Goal: Register for event/course

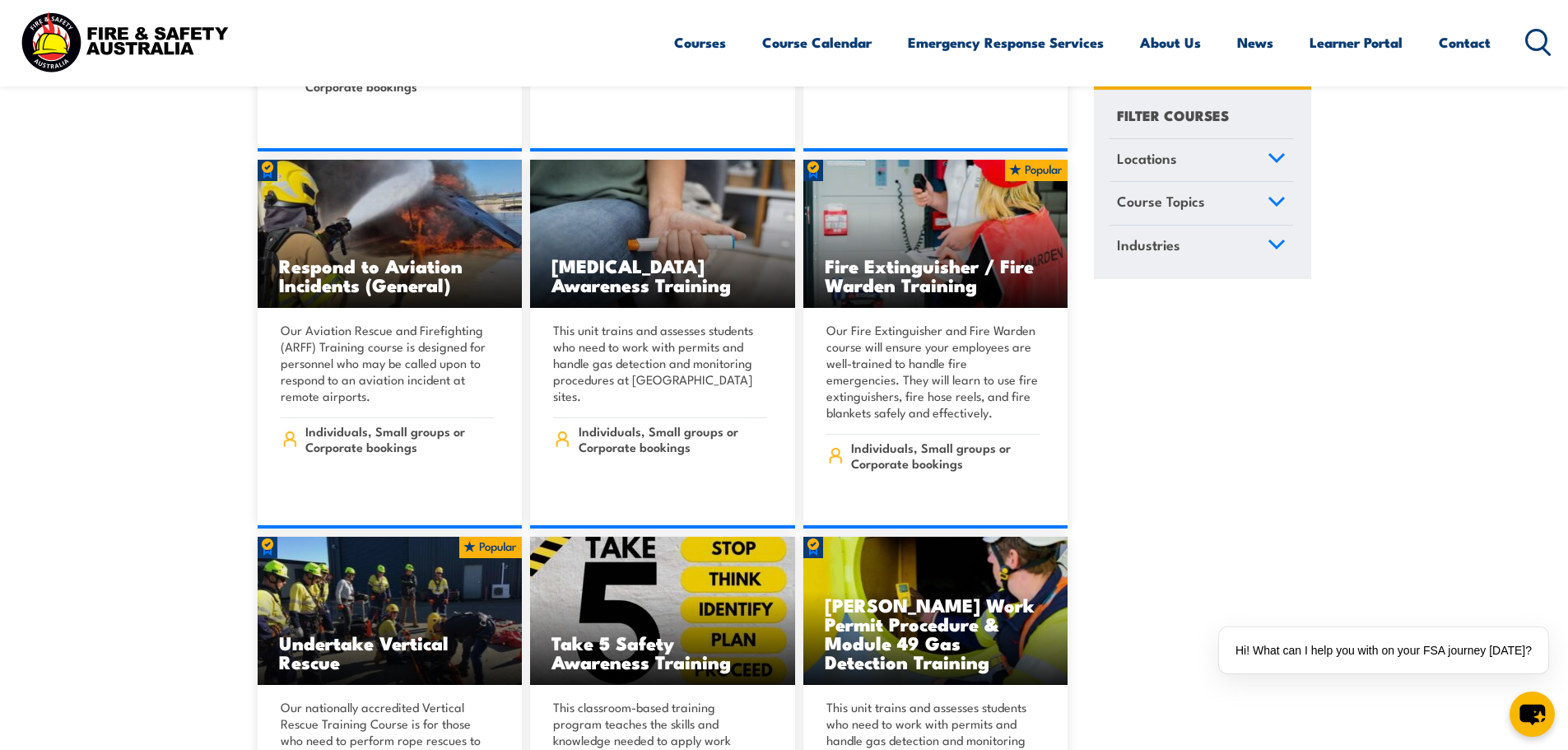
scroll to position [6091, 0]
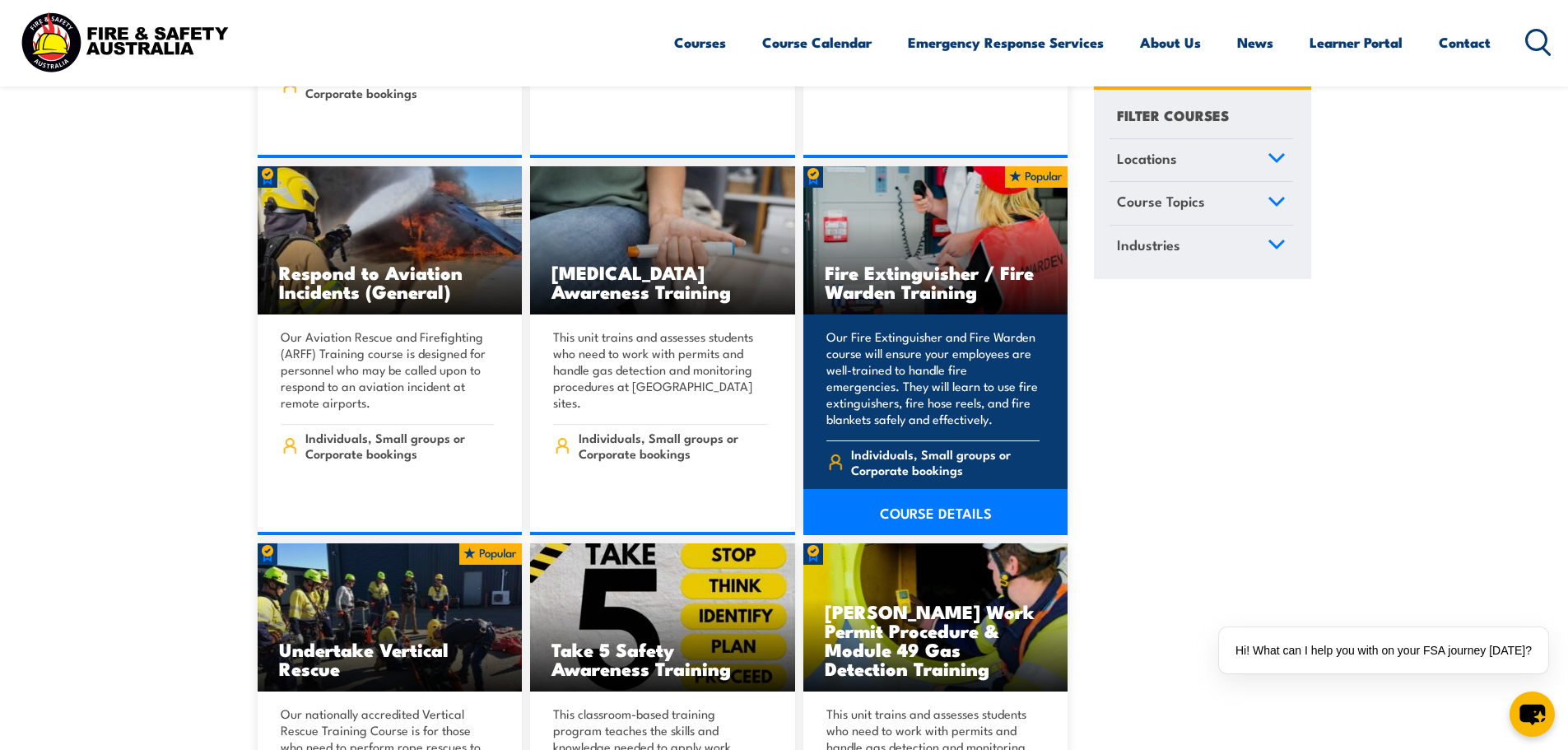
click at [885, 194] on img at bounding box center [936, 240] width 265 height 148
click at [943, 490] on link "COURSE DETAILS" at bounding box center [936, 511] width 265 height 46
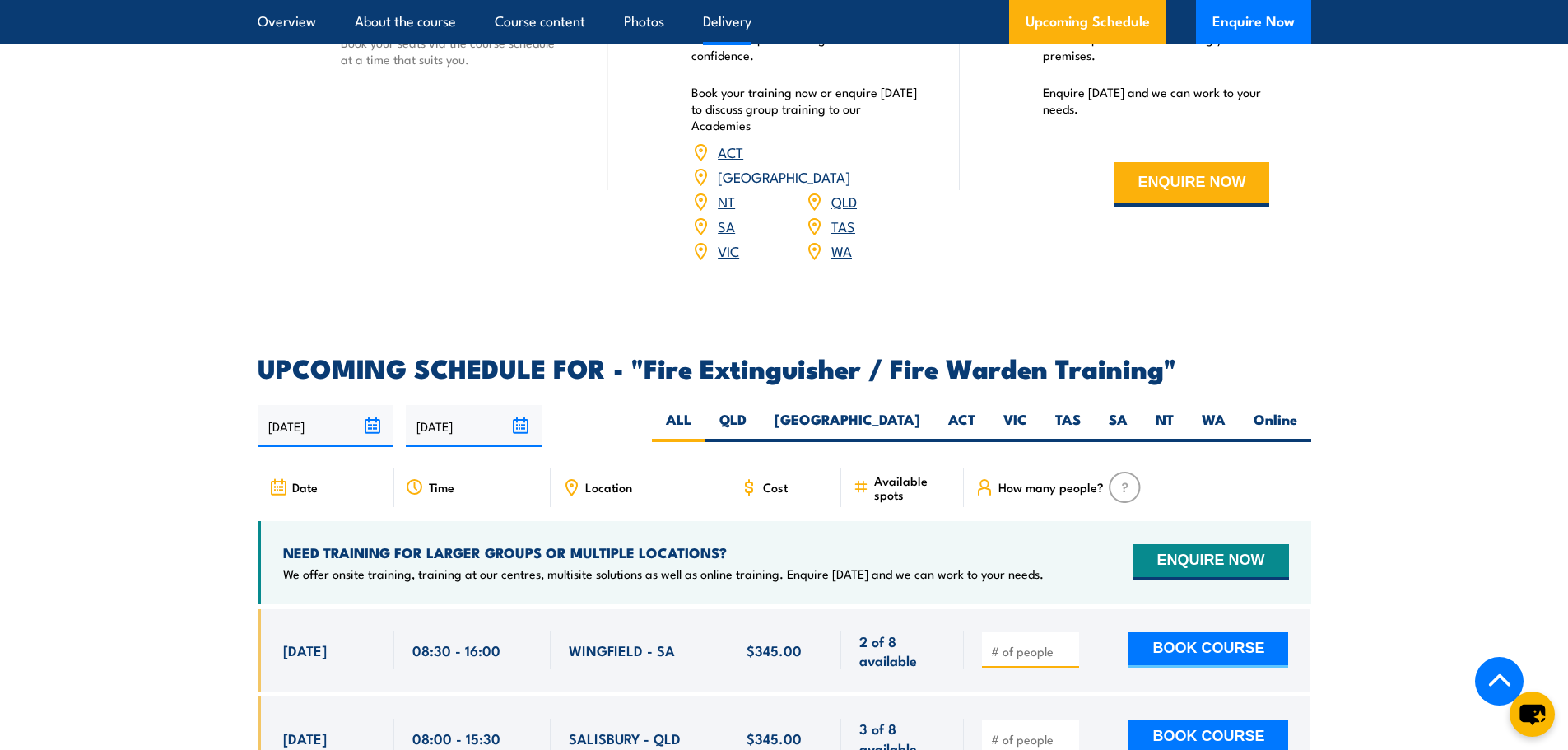
scroll to position [2415, 0]
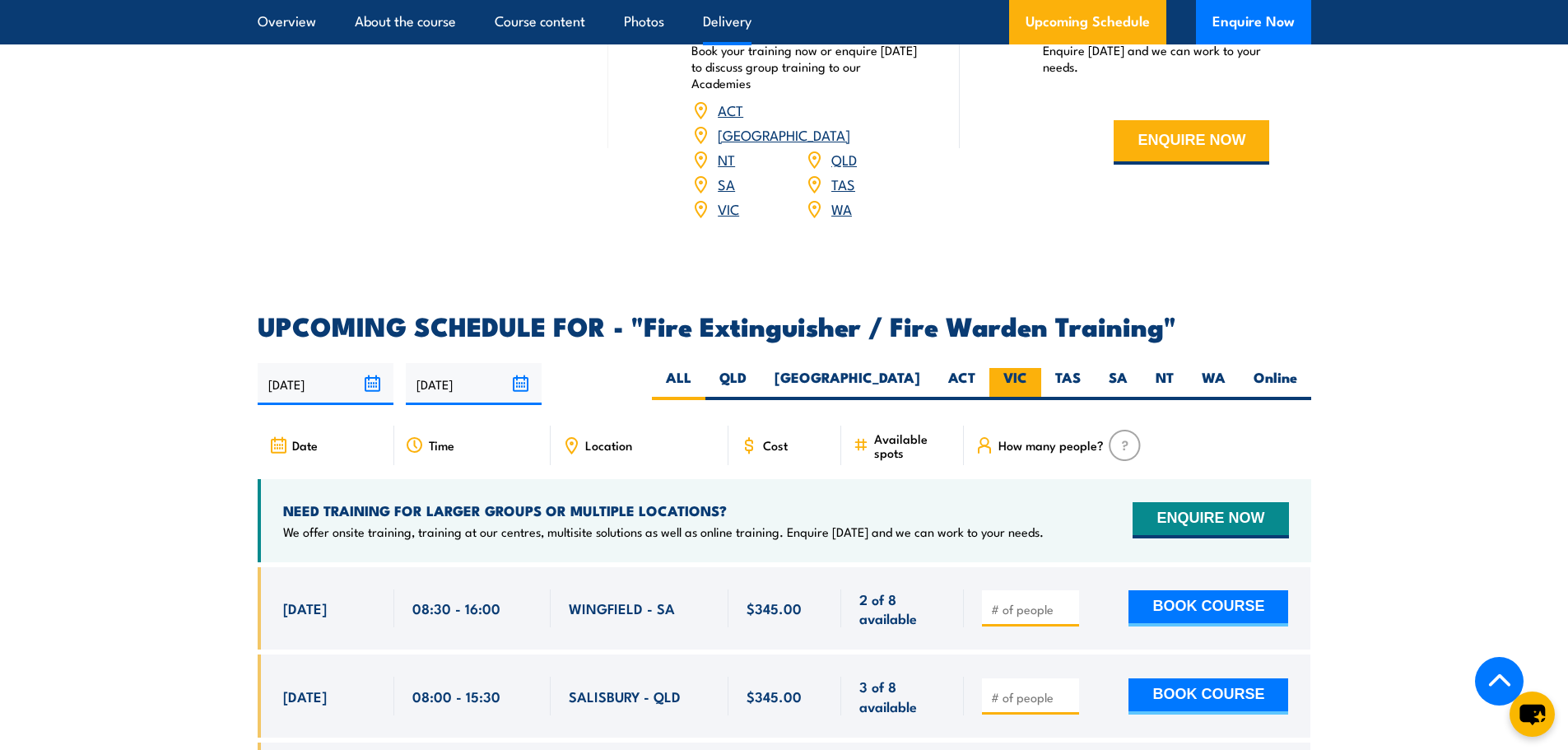
click at [1004, 368] on label "VIC" at bounding box center [1016, 383] width 52 height 32
click at [1027, 368] on input "VIC" at bounding box center [1032, 373] width 10 height 10
radio input "true"
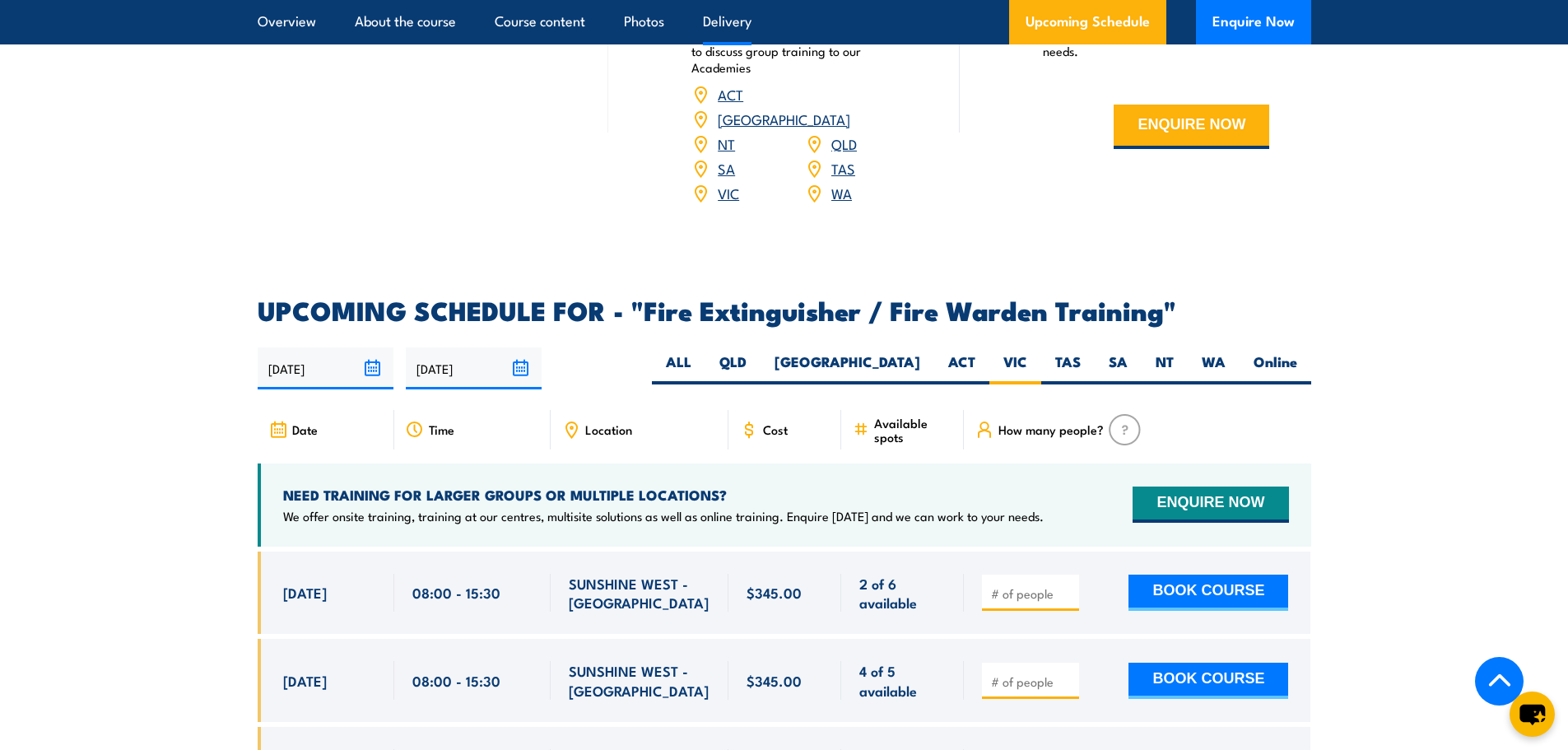
scroll to position [2374, 0]
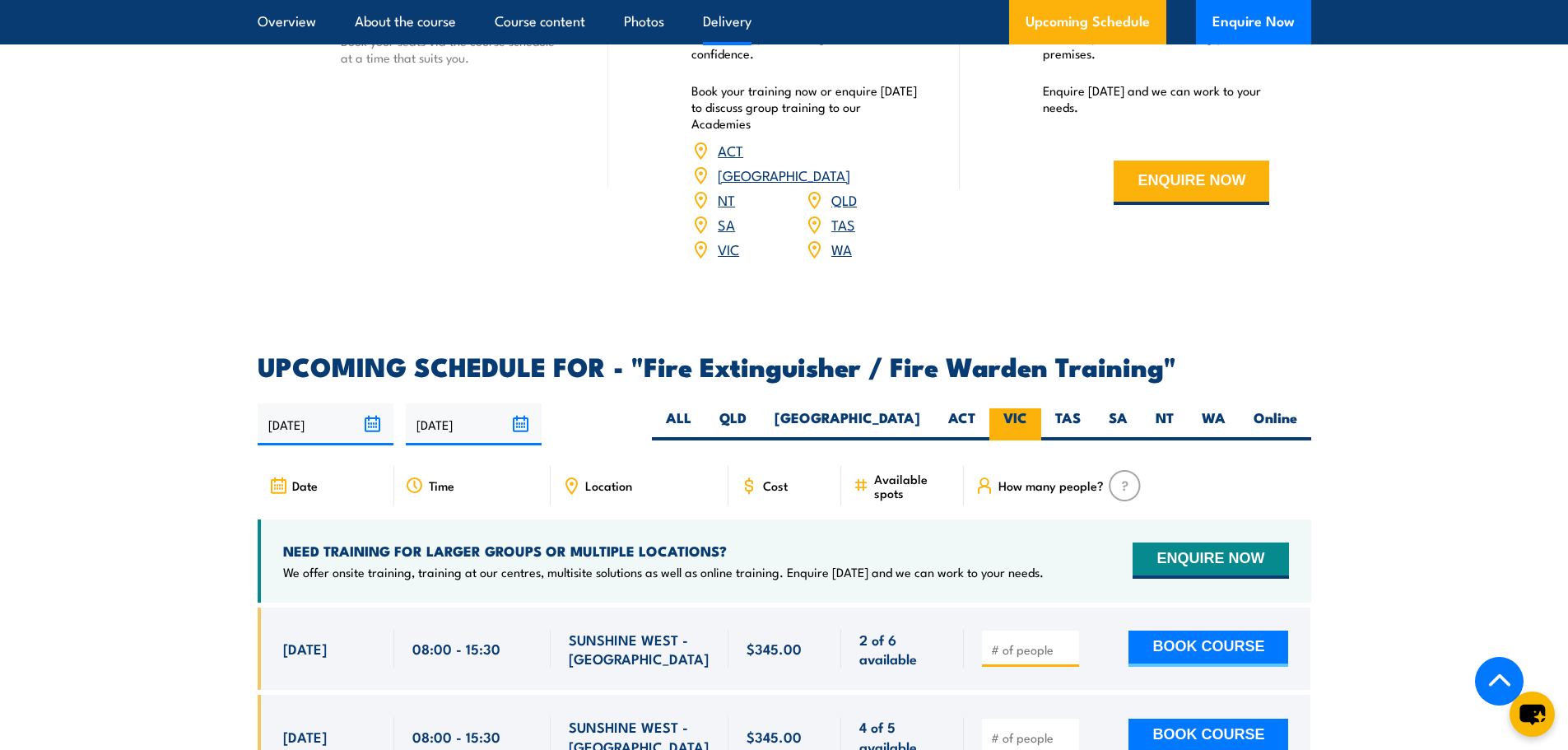
click at [1009, 409] on label "VIC" at bounding box center [1016, 424] width 52 height 32
click at [1027, 409] on input "VIC" at bounding box center [1032, 414] width 10 height 10
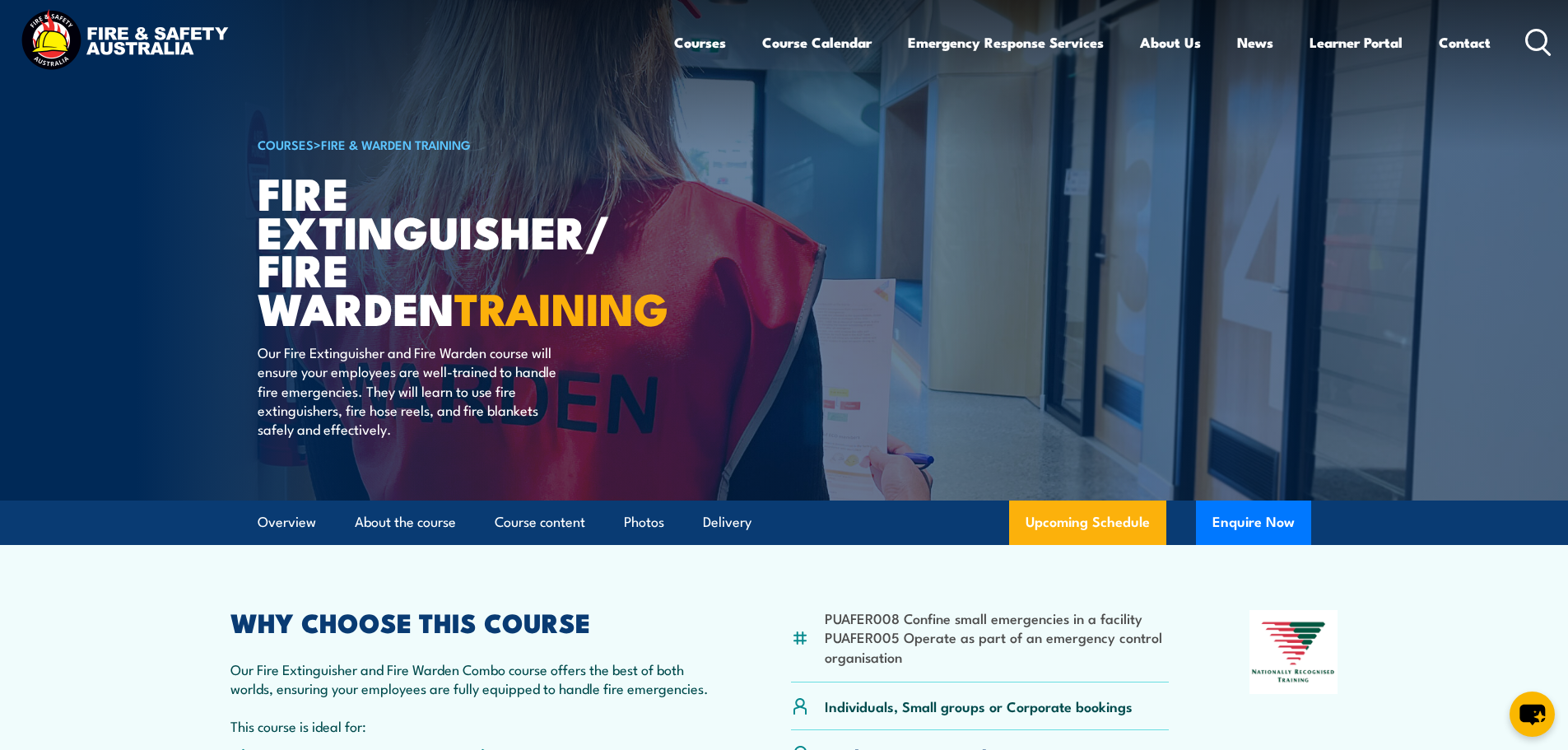
scroll to position [0, 0]
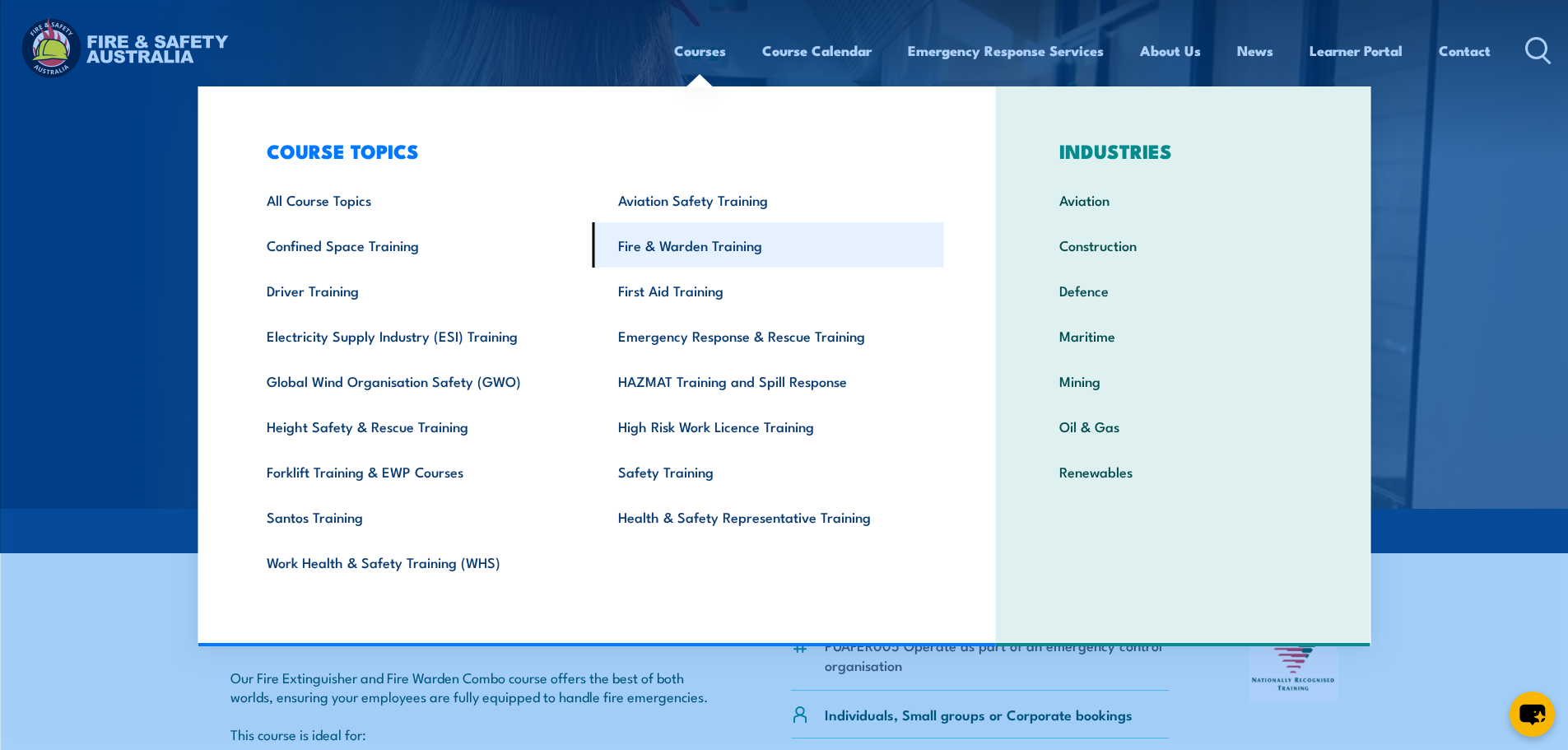
click at [673, 247] on link "Fire & Warden Training" at bounding box center [768, 245] width 352 height 45
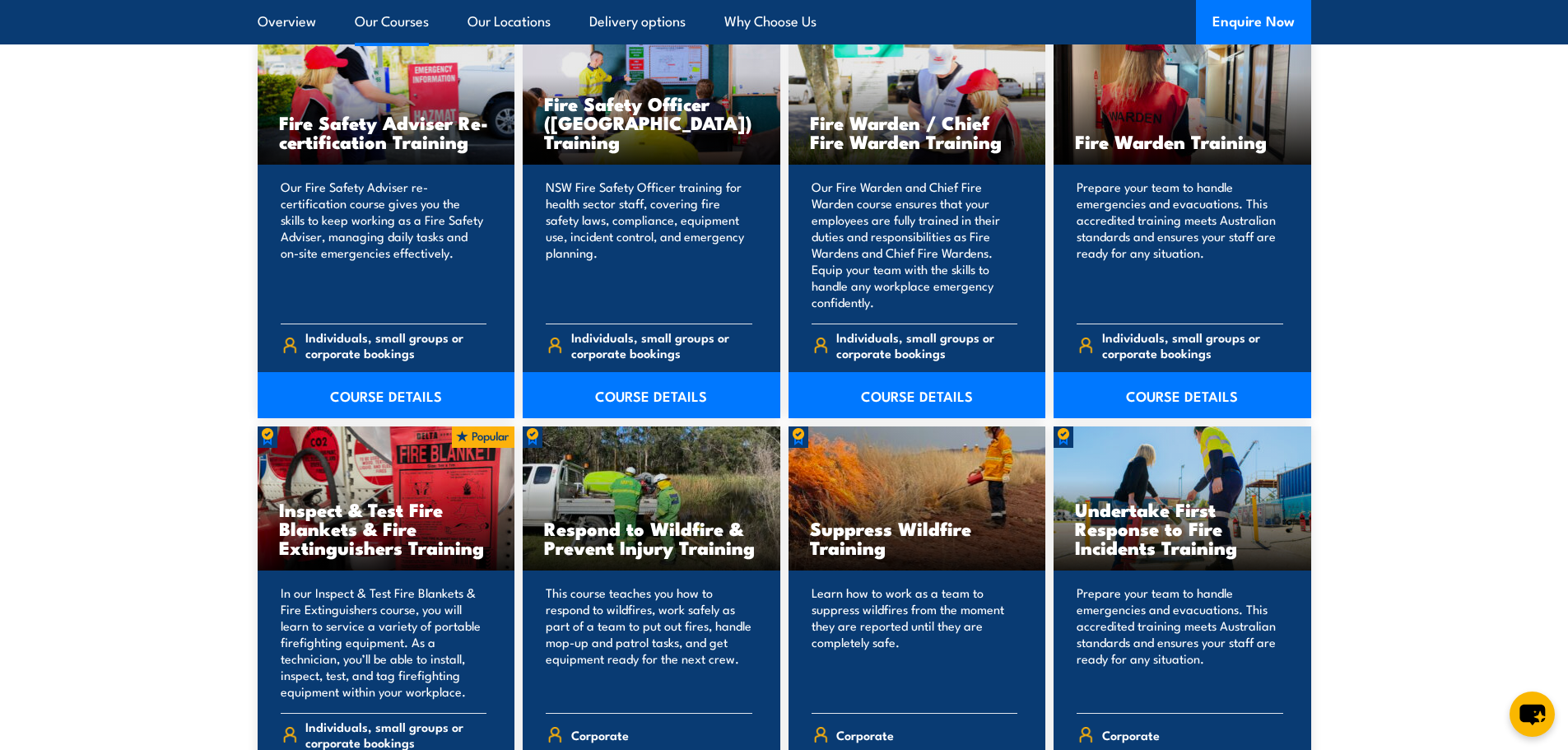
scroll to position [2250, 0]
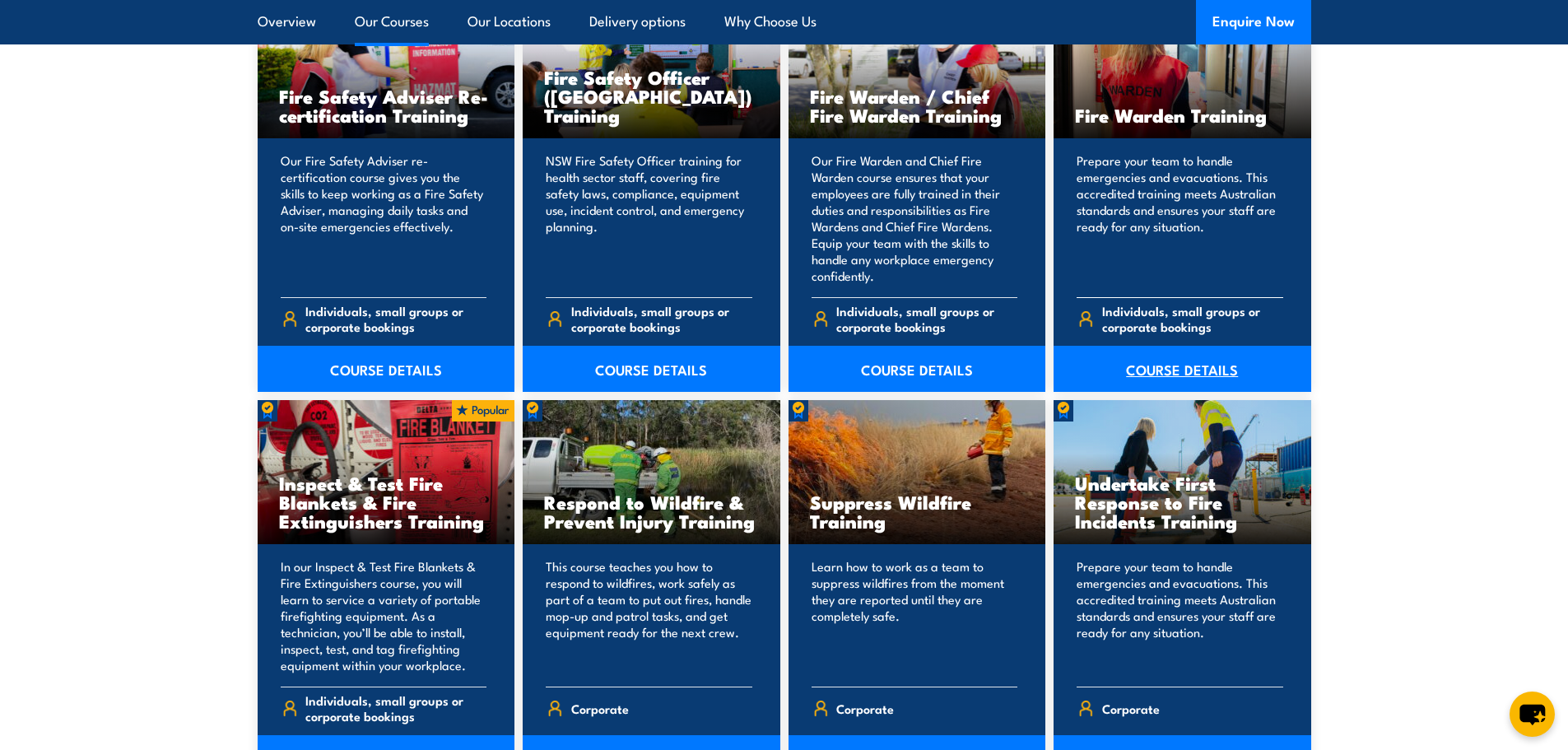
click at [1156, 365] on link "COURSE DETAILS" at bounding box center [1183, 368] width 258 height 46
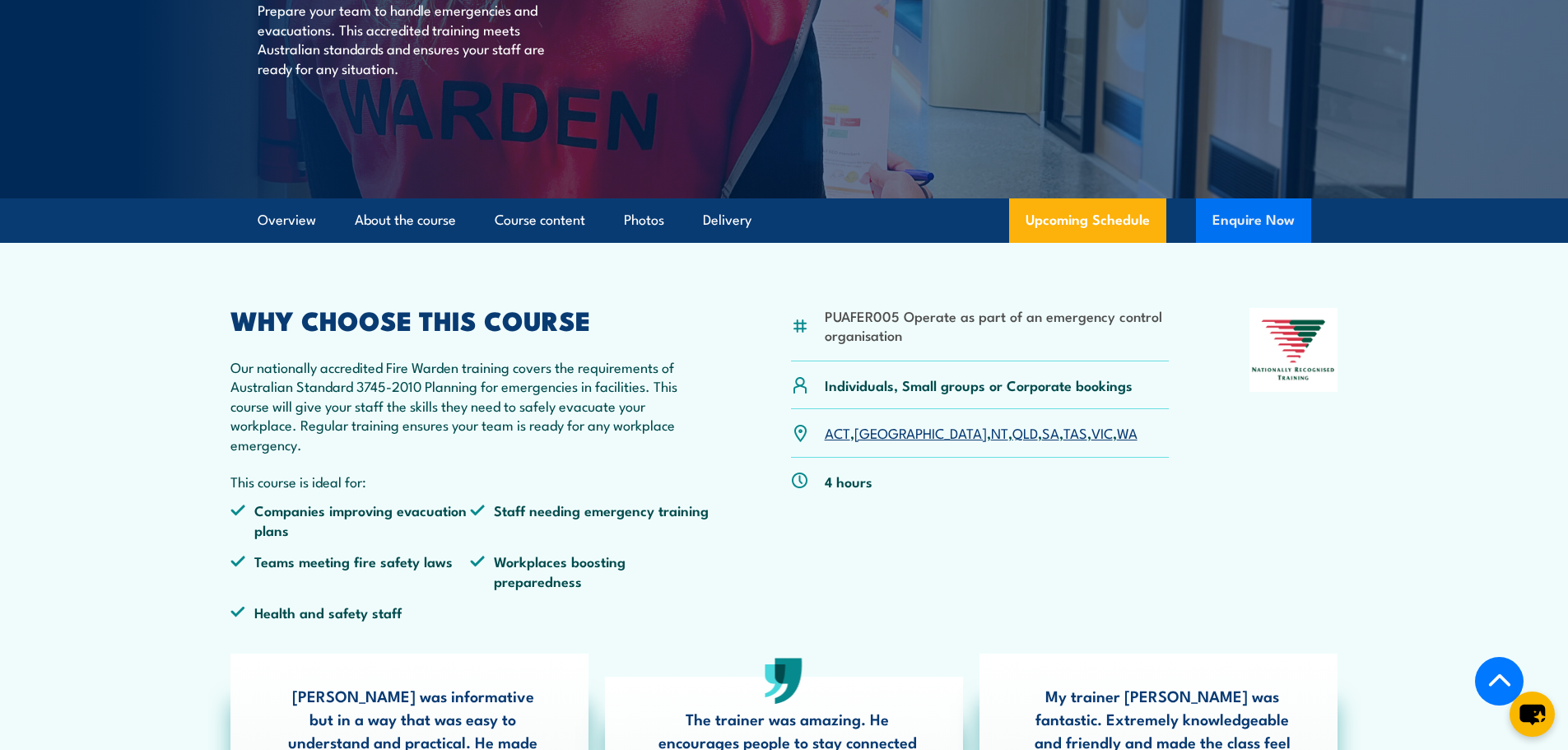
scroll to position [274, 0]
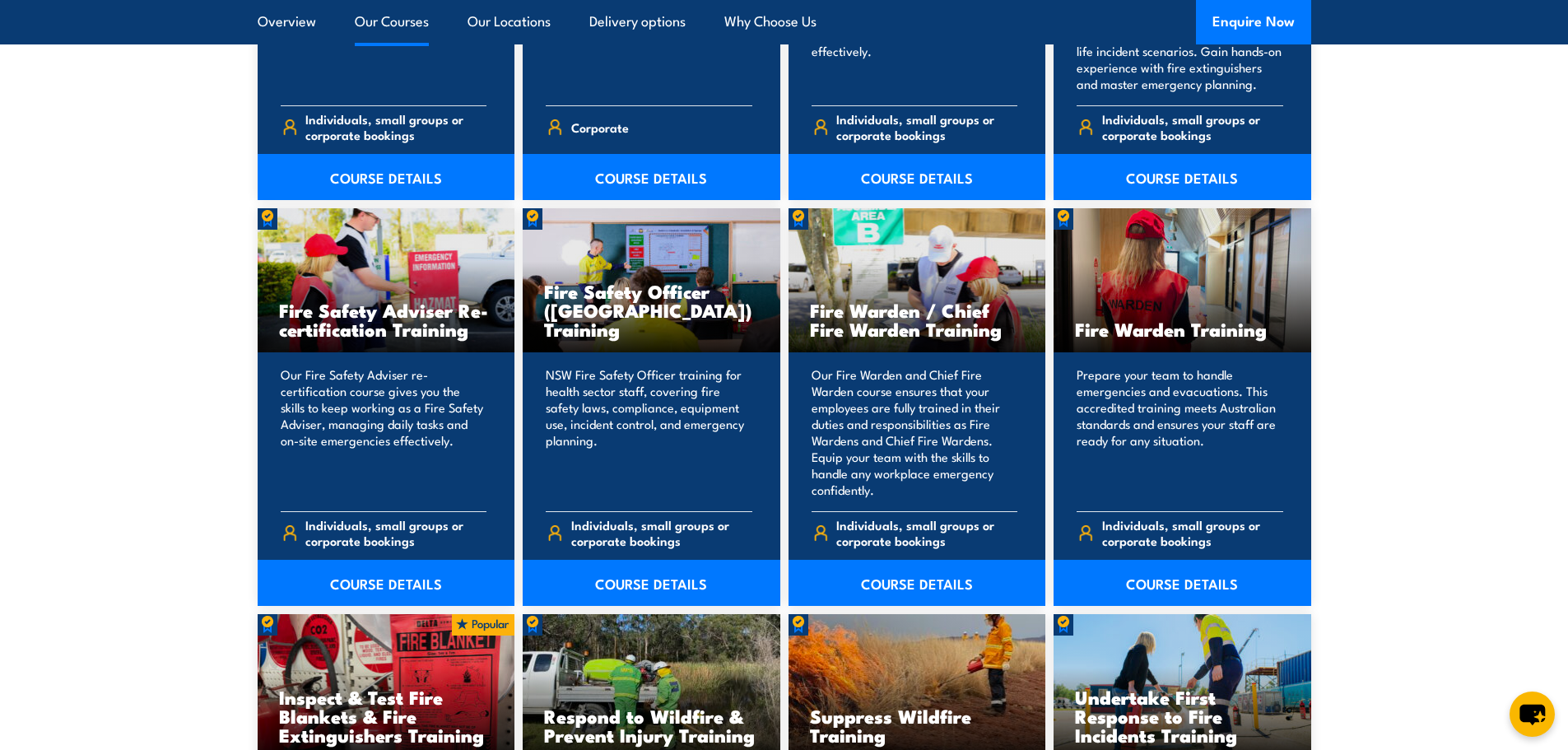
scroll to position [1976, 0]
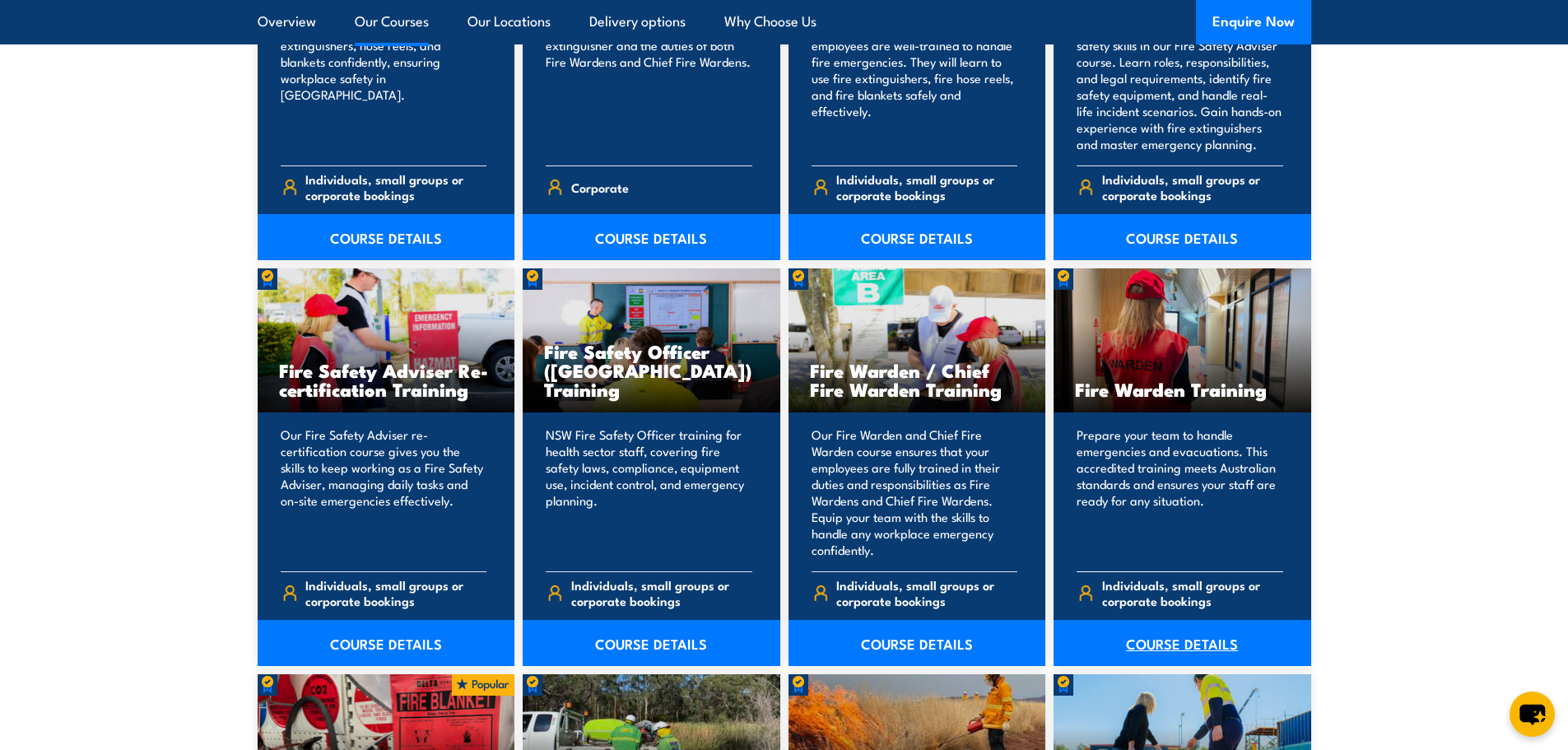
click at [1196, 639] on link "COURSE DETAILS" at bounding box center [1183, 643] width 258 height 46
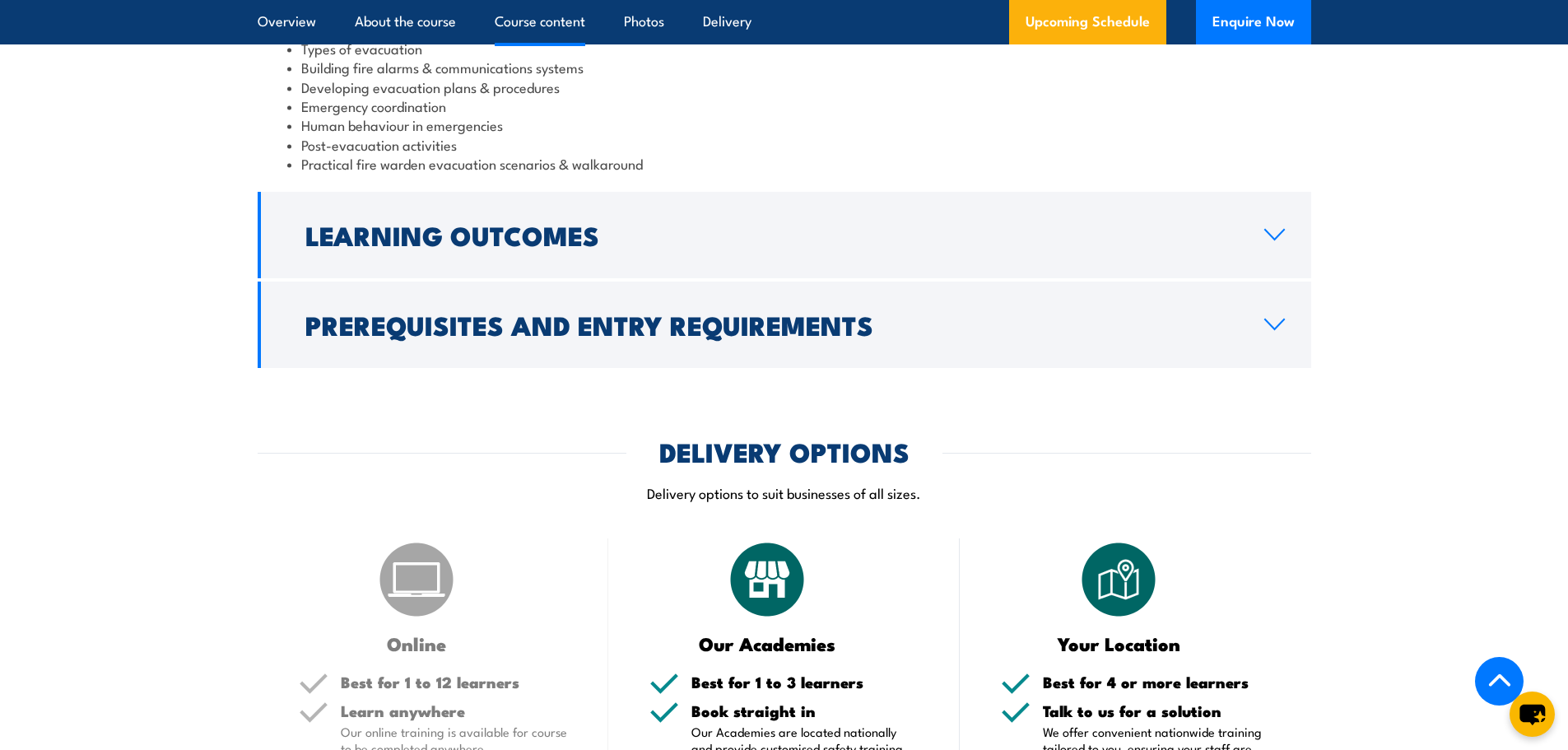
scroll to position [2085, 0]
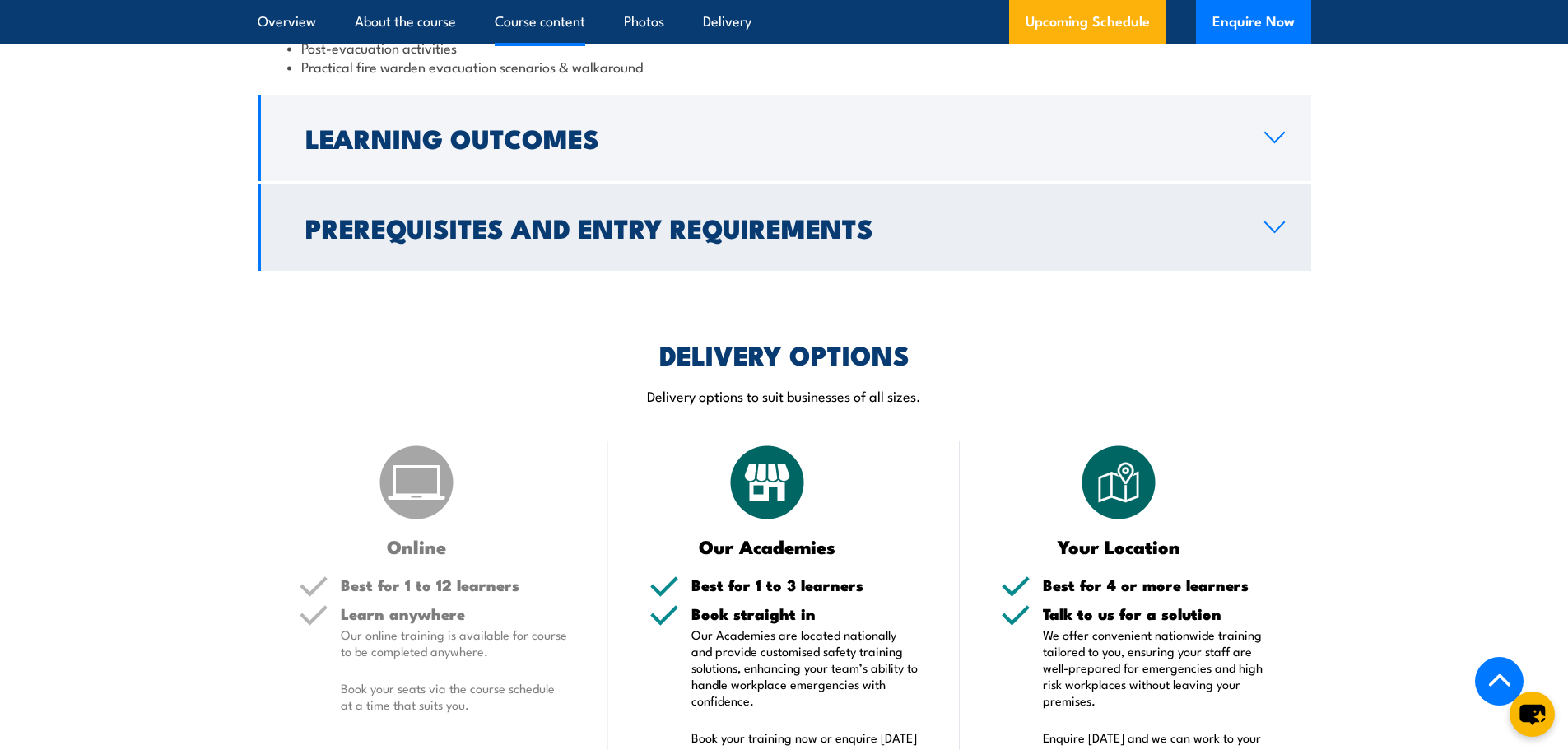
click at [1275, 232] on icon at bounding box center [1274, 226] width 19 height 10
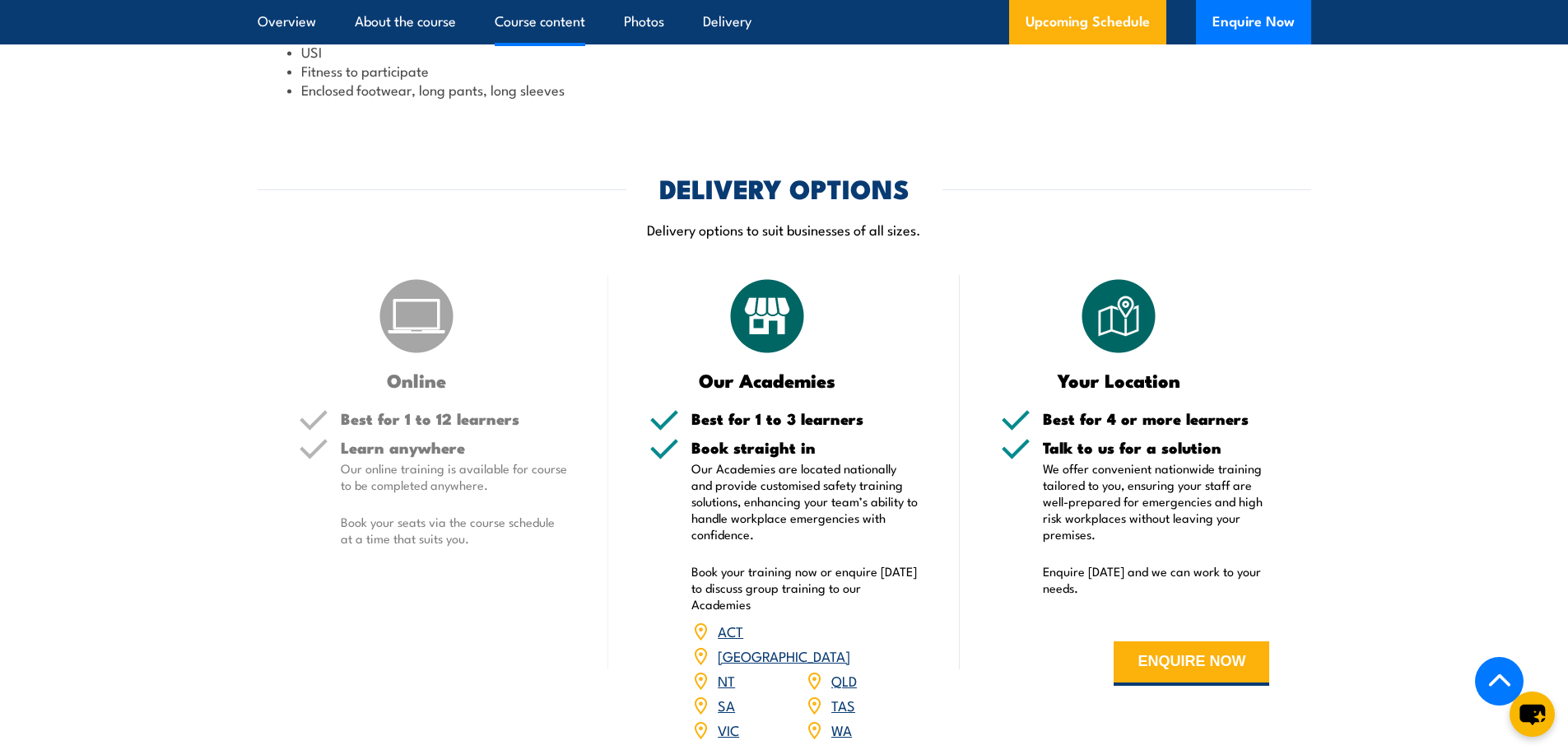
scroll to position [1829, 0]
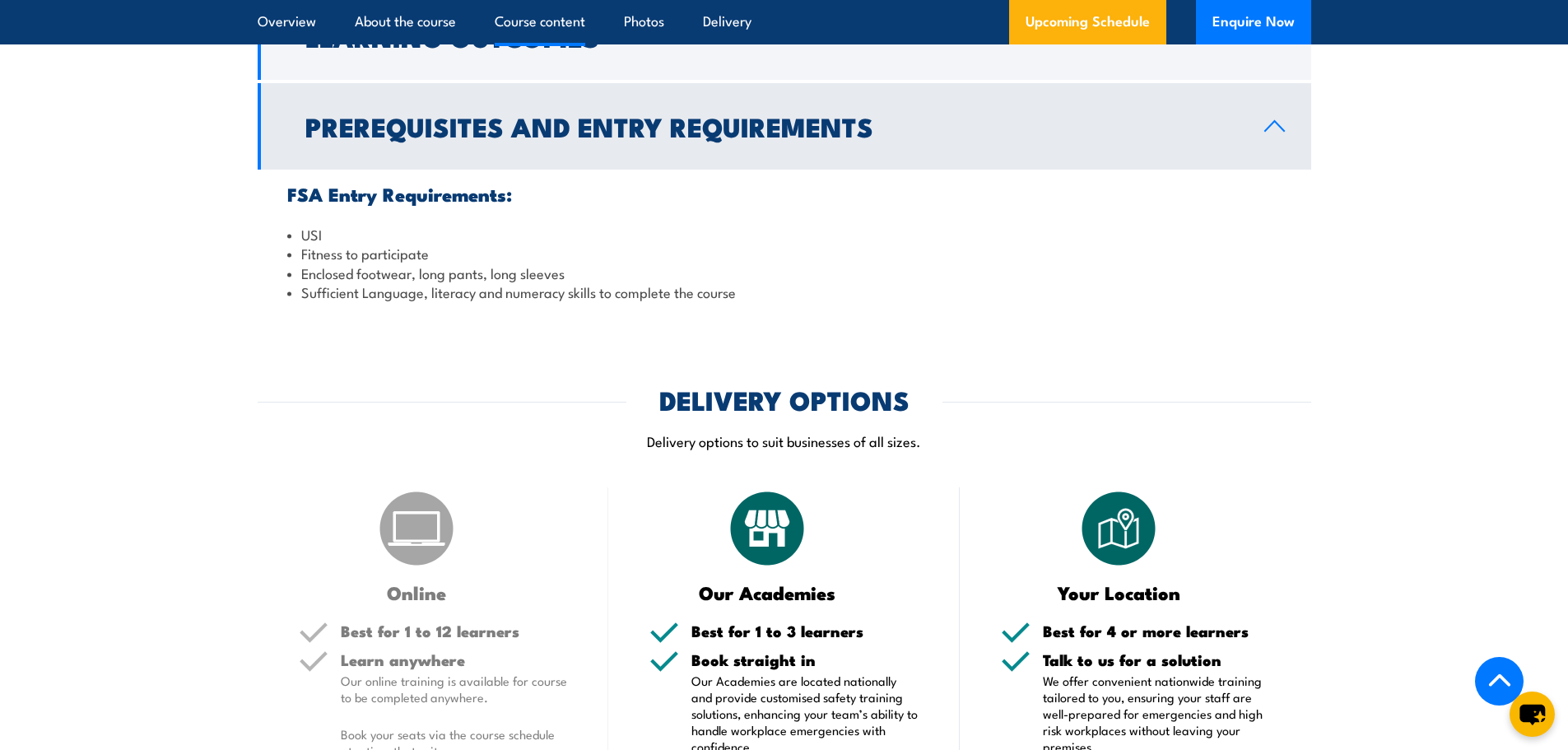
click at [1272, 226] on li "USI" at bounding box center [785, 234] width 995 height 19
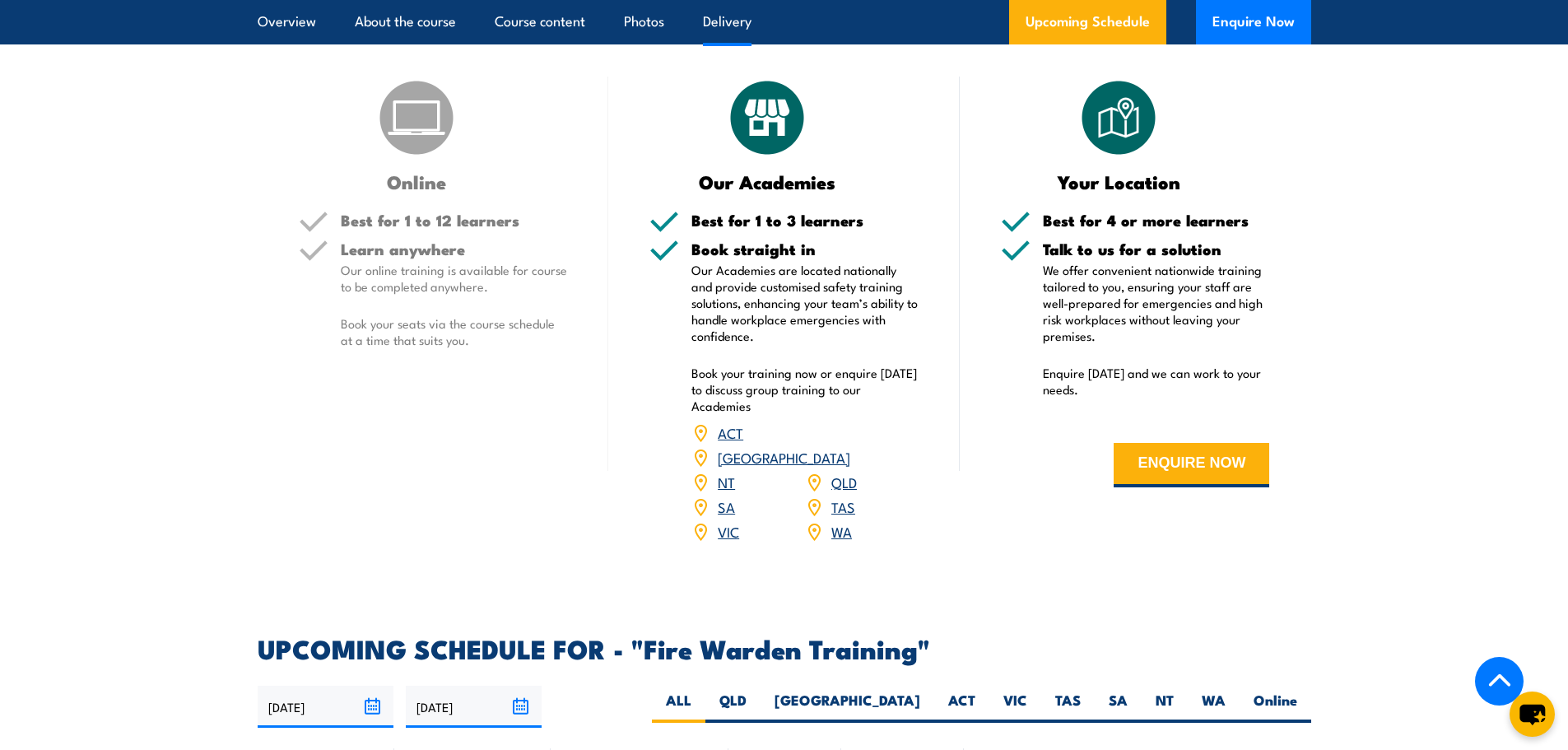
scroll to position [2268, 0]
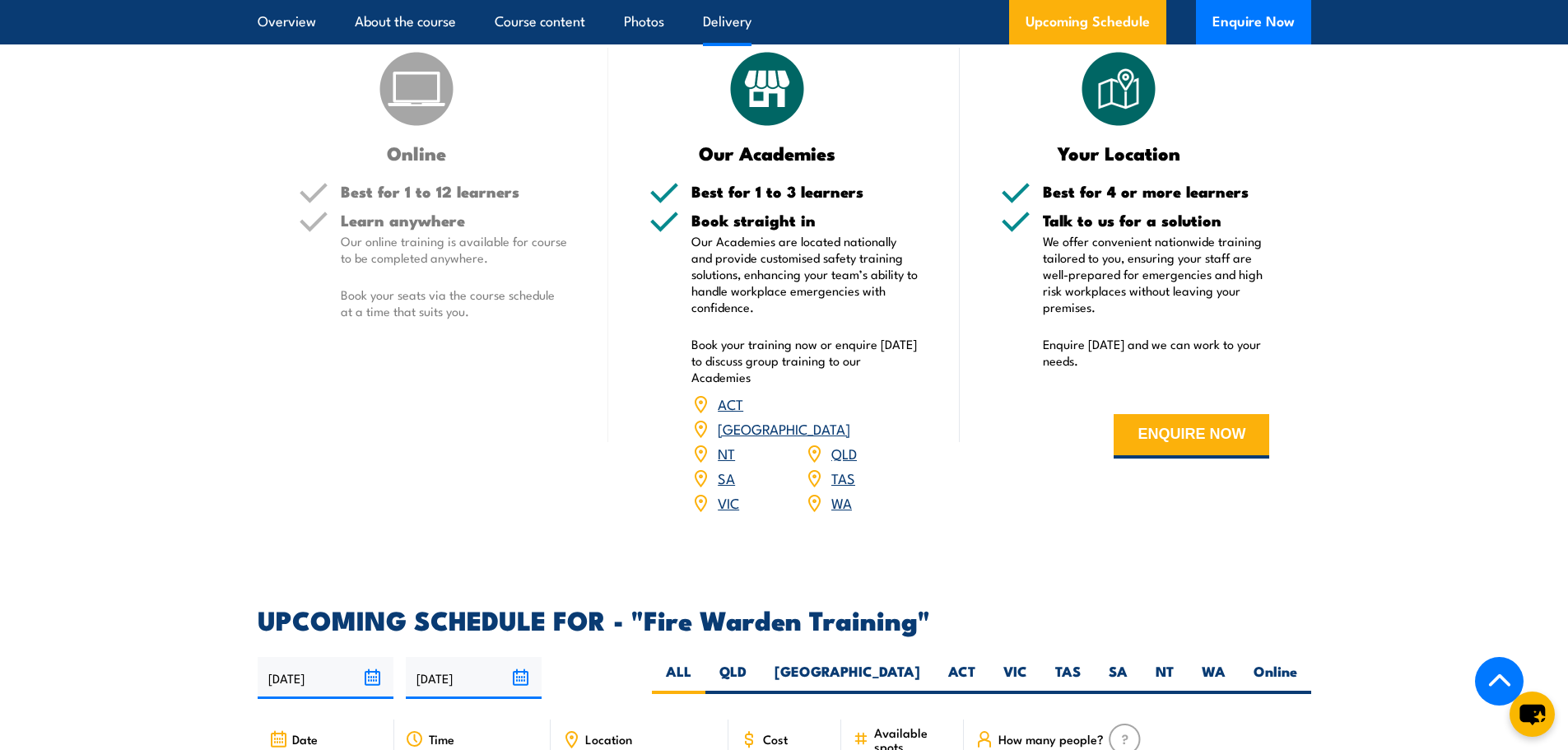
click at [734, 492] on link "VIC" at bounding box center [728, 502] width 22 height 20
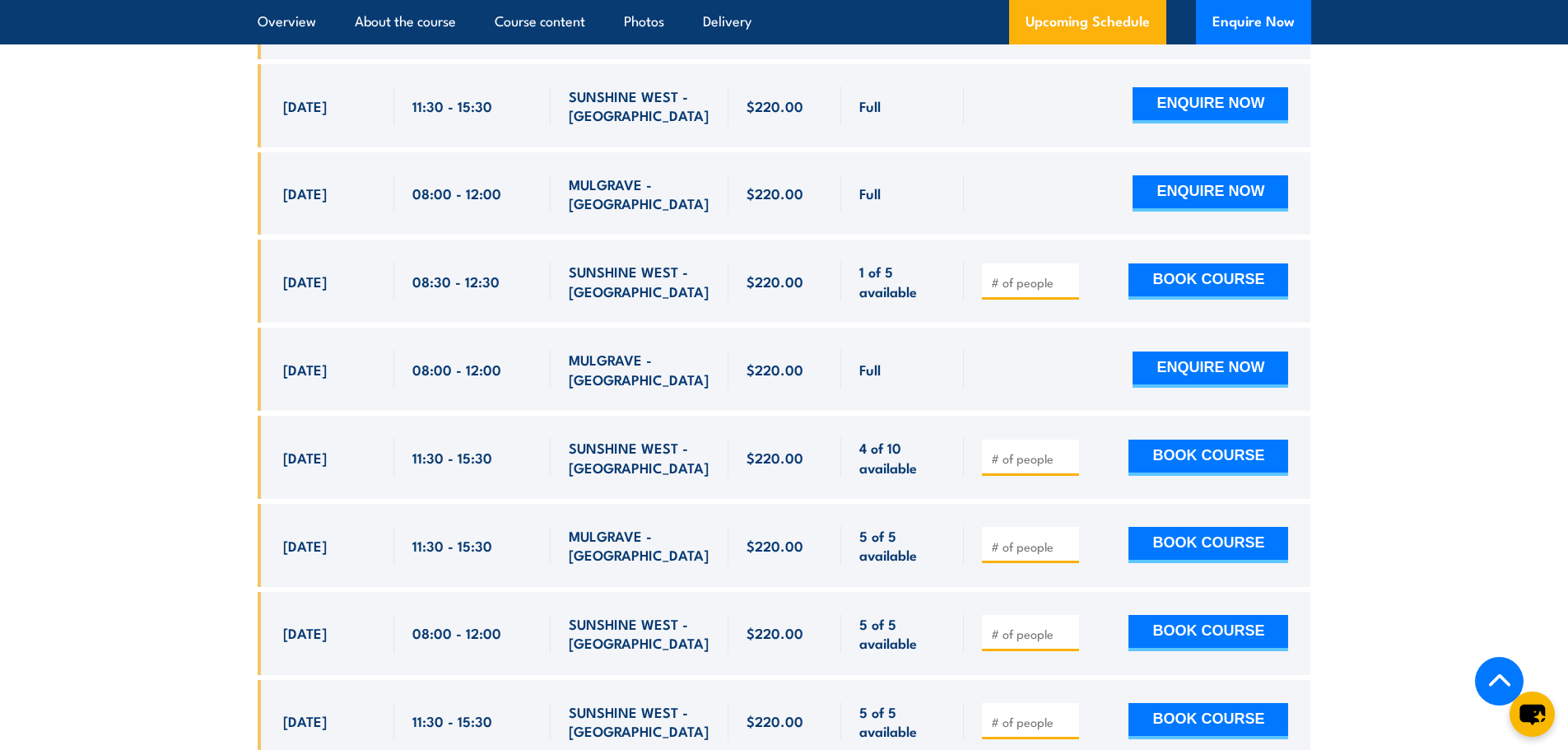
scroll to position [3390, 0]
